Goal: Transaction & Acquisition: Download file/media

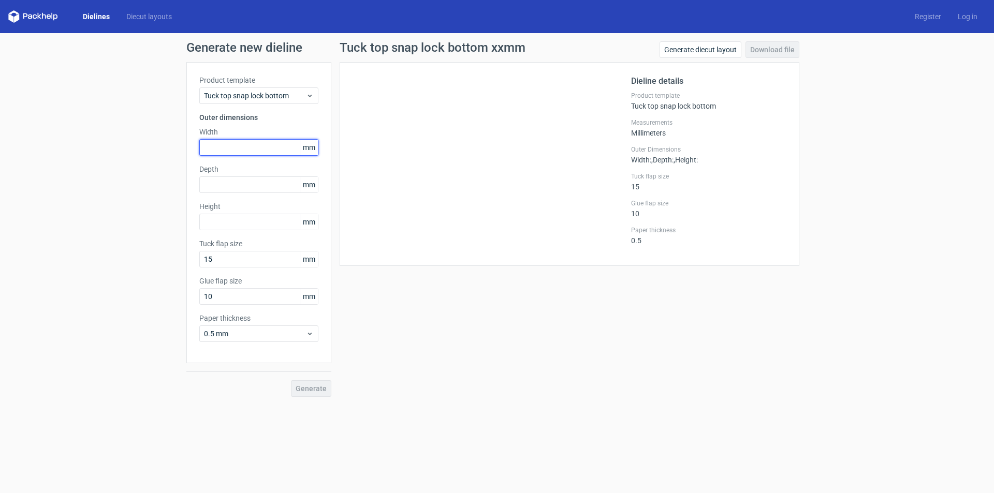
click at [232, 144] on input "text" at bounding box center [258, 147] width 119 height 17
type input "72"
click at [221, 181] on input "text" at bounding box center [258, 184] width 119 height 17
type input "72"
click at [223, 221] on input "text" at bounding box center [258, 222] width 119 height 17
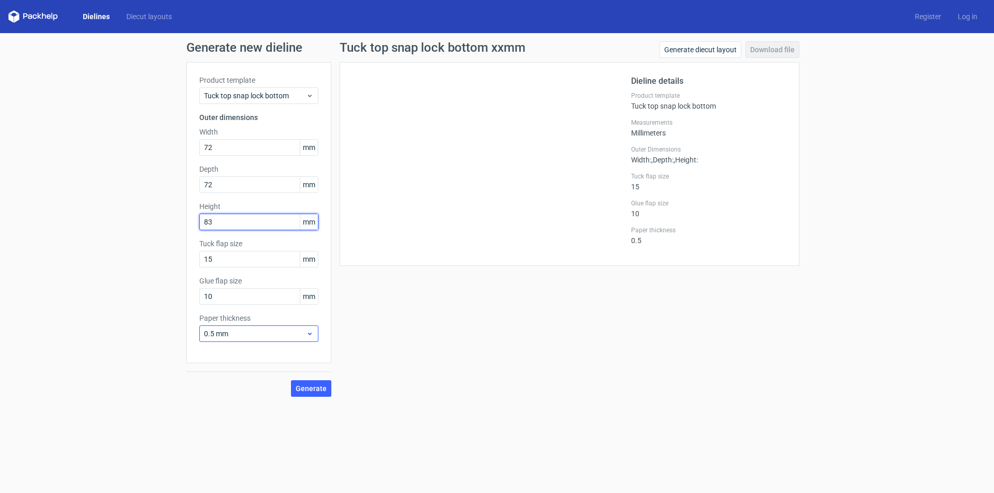
type input "83"
click at [308, 334] on icon at bounding box center [310, 334] width 8 height 8
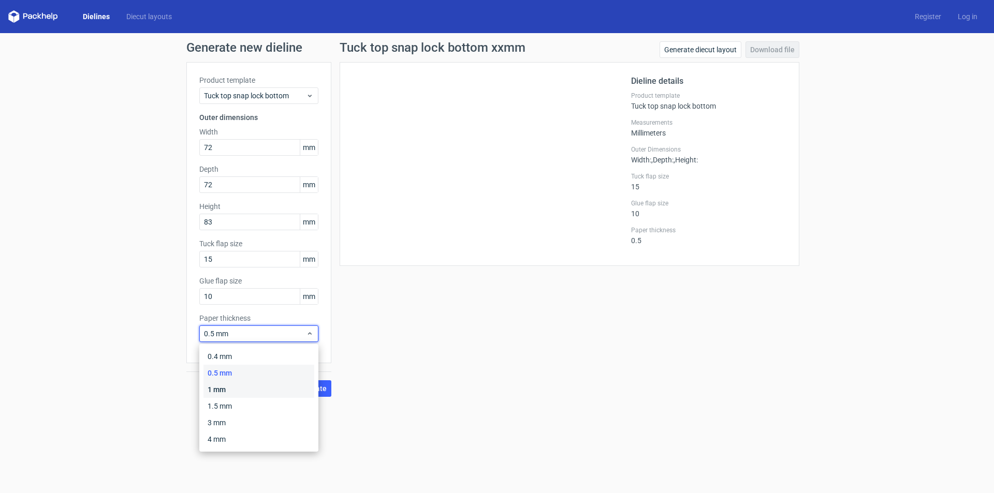
click at [261, 393] on div "1 mm" at bounding box center [258, 389] width 111 height 17
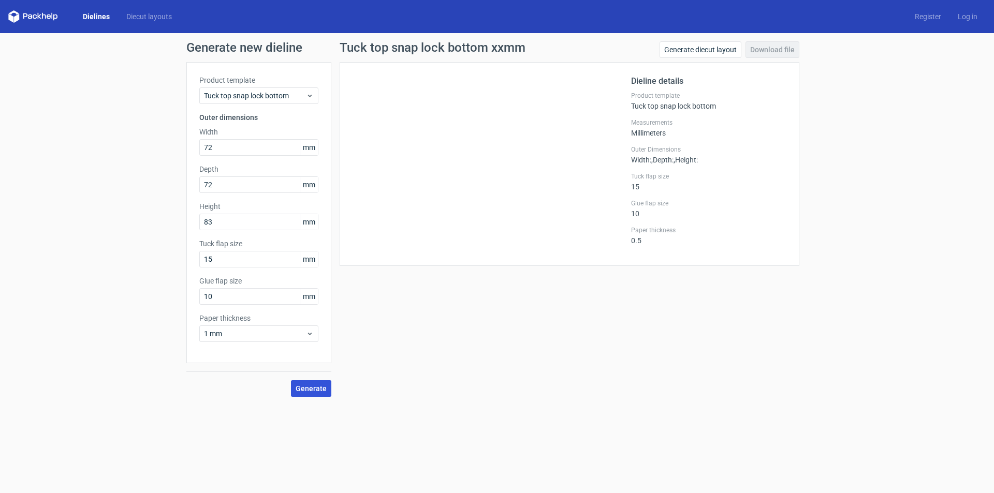
click at [315, 388] on span "Generate" at bounding box center [311, 388] width 31 height 7
click at [761, 47] on link "Download file" at bounding box center [772, 49] width 54 height 17
